Goal: Find specific page/section

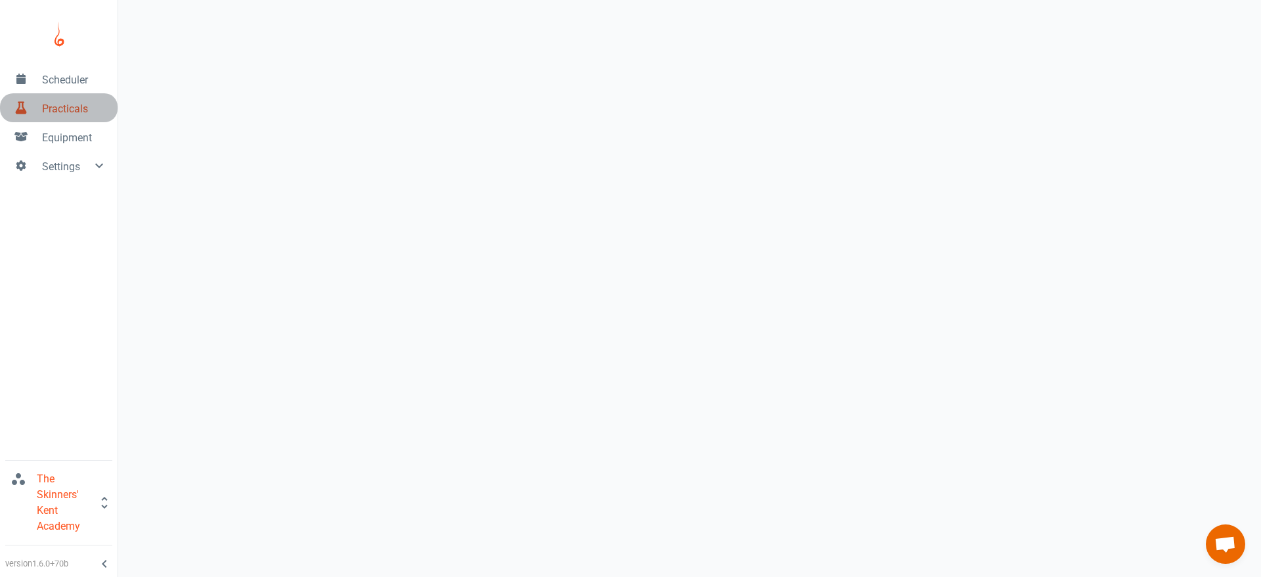
click at [66, 105] on span "Practicals" at bounding box center [74, 109] width 65 height 16
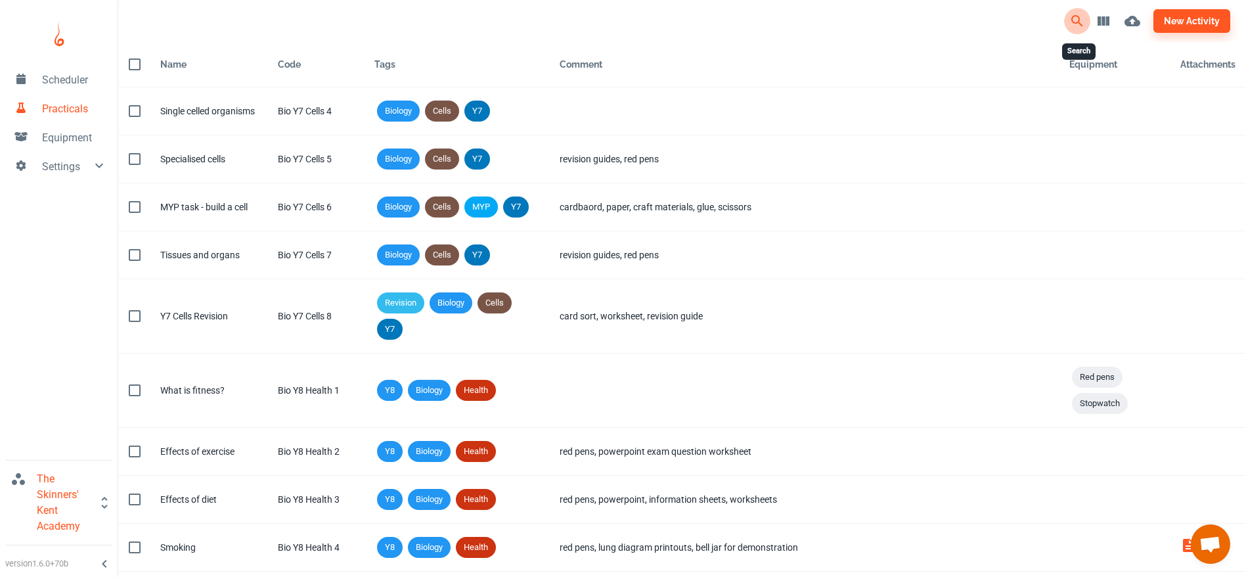
click at [1077, 16] on icon "Search" at bounding box center [1077, 21] width 16 height 16
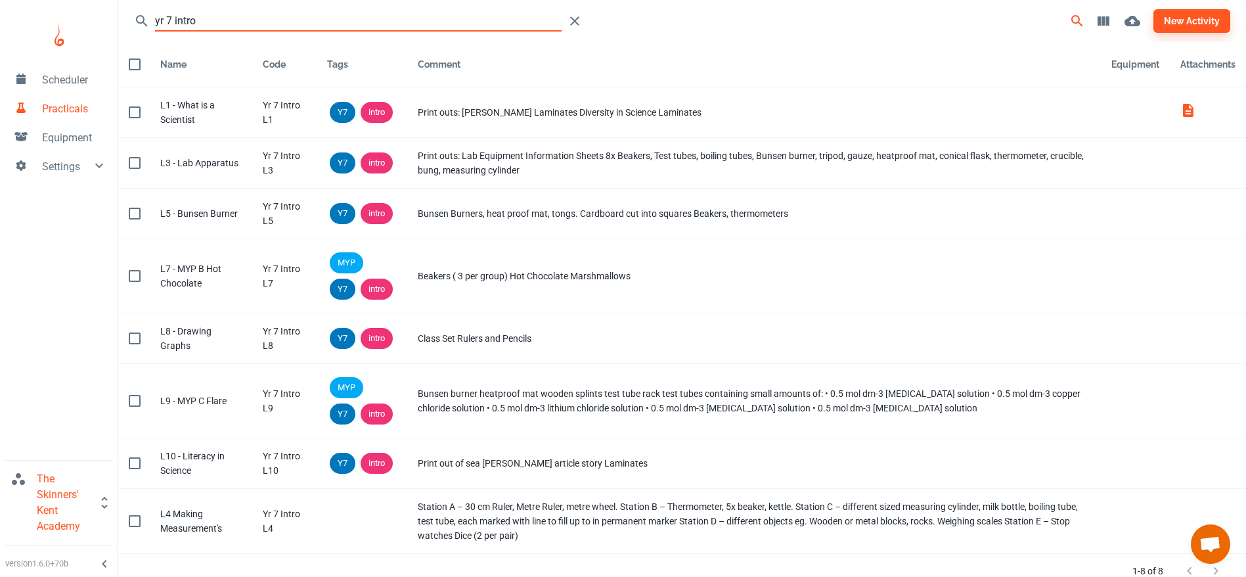
type input "yr 7 intro"
